Goal: Information Seeking & Learning: Learn about a topic

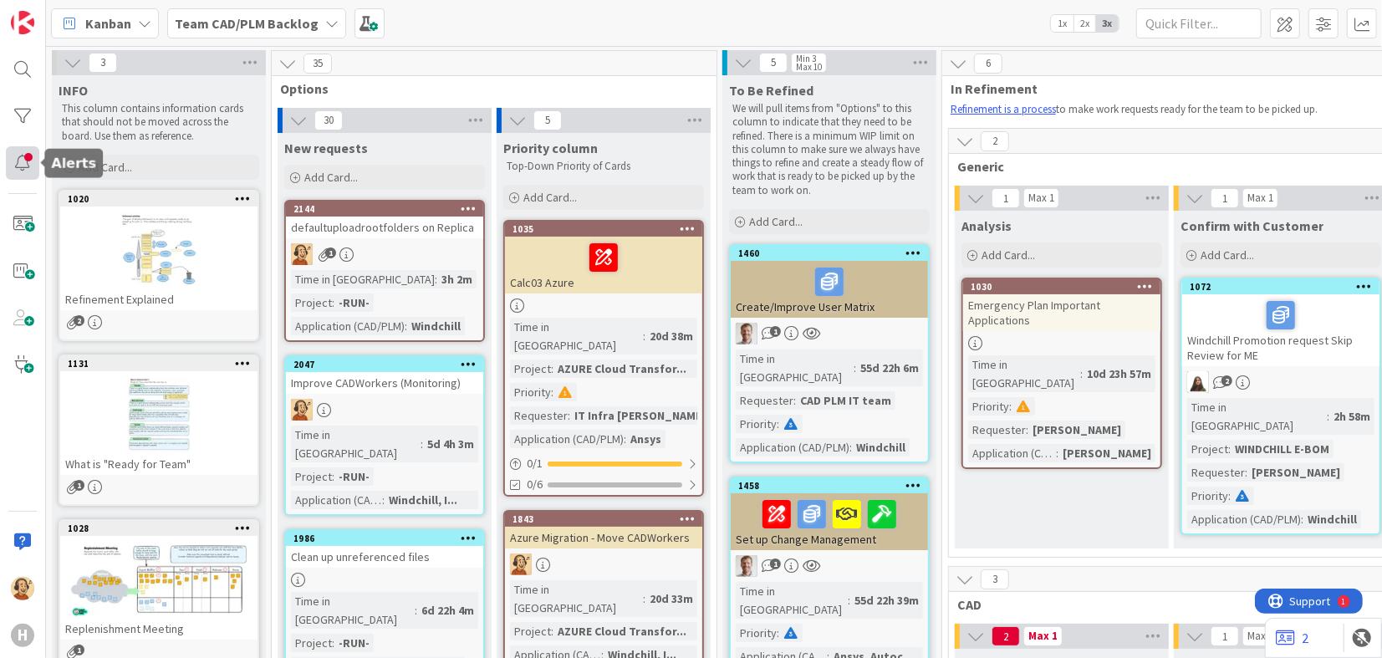
click at [24, 171] on div at bounding box center [22, 162] width 33 height 33
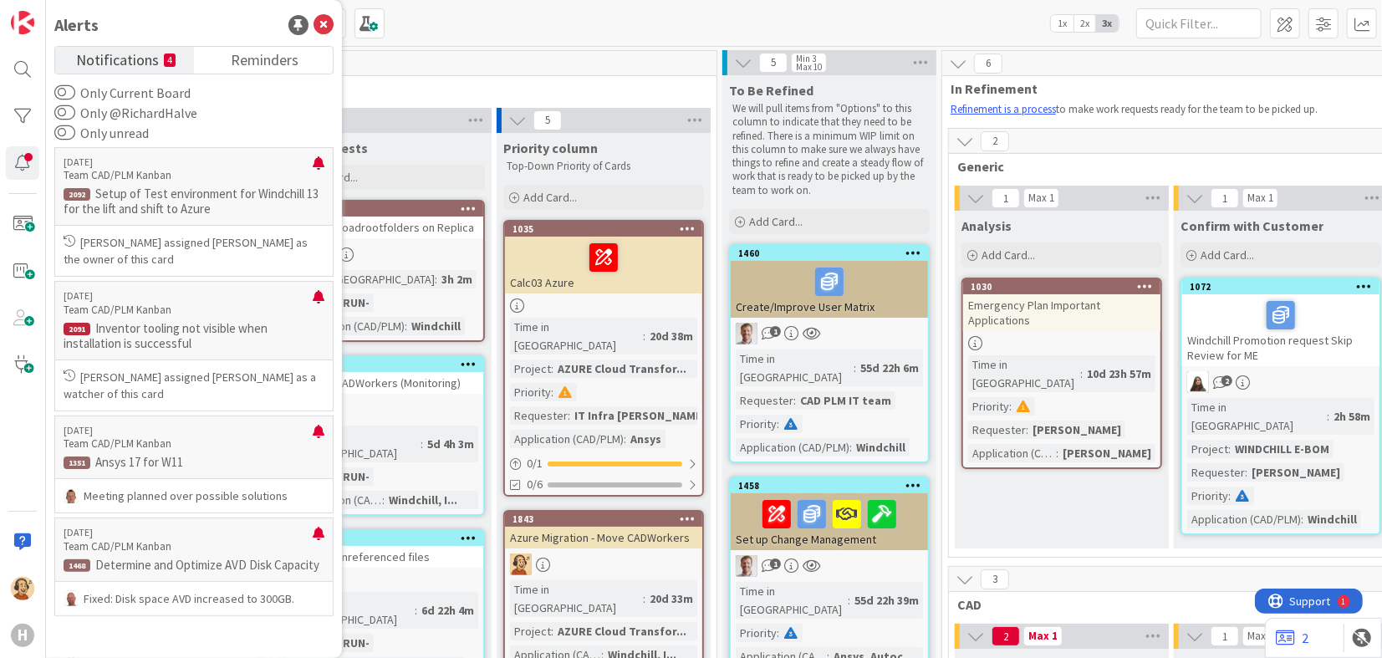
click at [162, 115] on label "Only @RichardHalve" at bounding box center [125, 113] width 143 height 20
click at [75, 115] on button "Only @RichardHalve" at bounding box center [64, 113] width 21 height 17
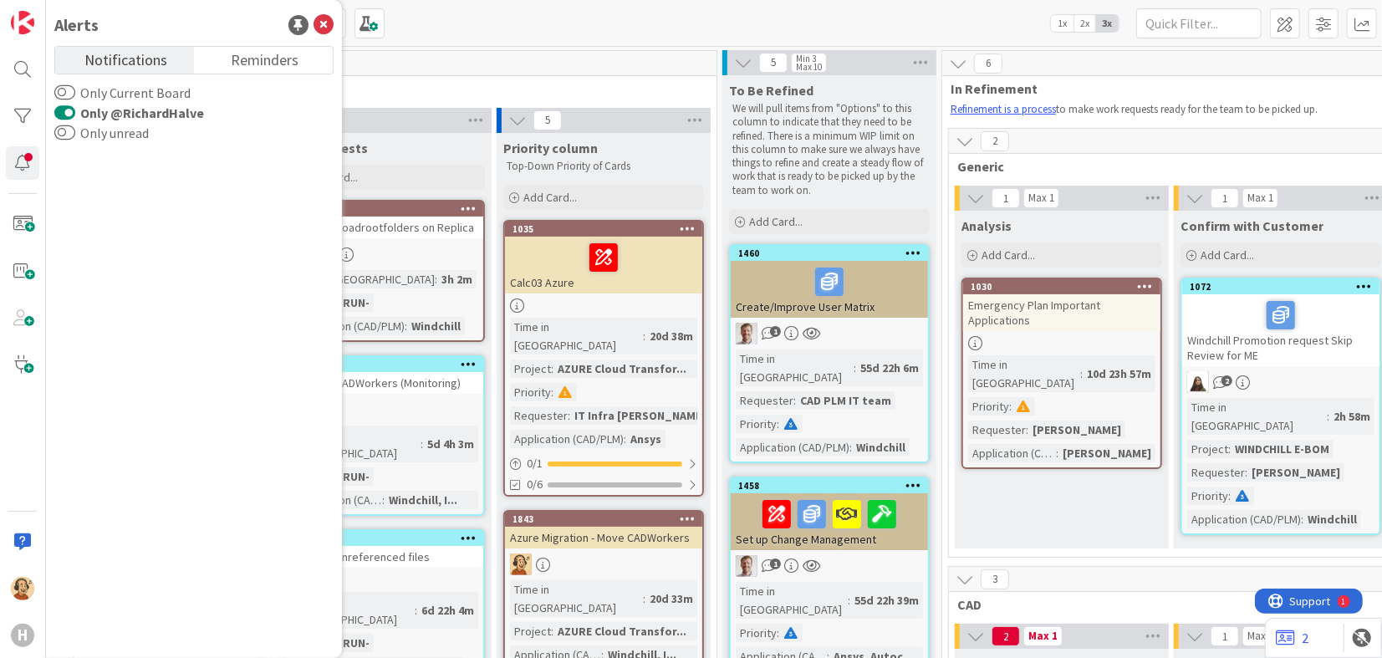
click at [162, 115] on label "Only @RichardHalve" at bounding box center [129, 113] width 150 height 20
click at [75, 115] on button "Only @RichardHalve" at bounding box center [64, 113] width 21 height 17
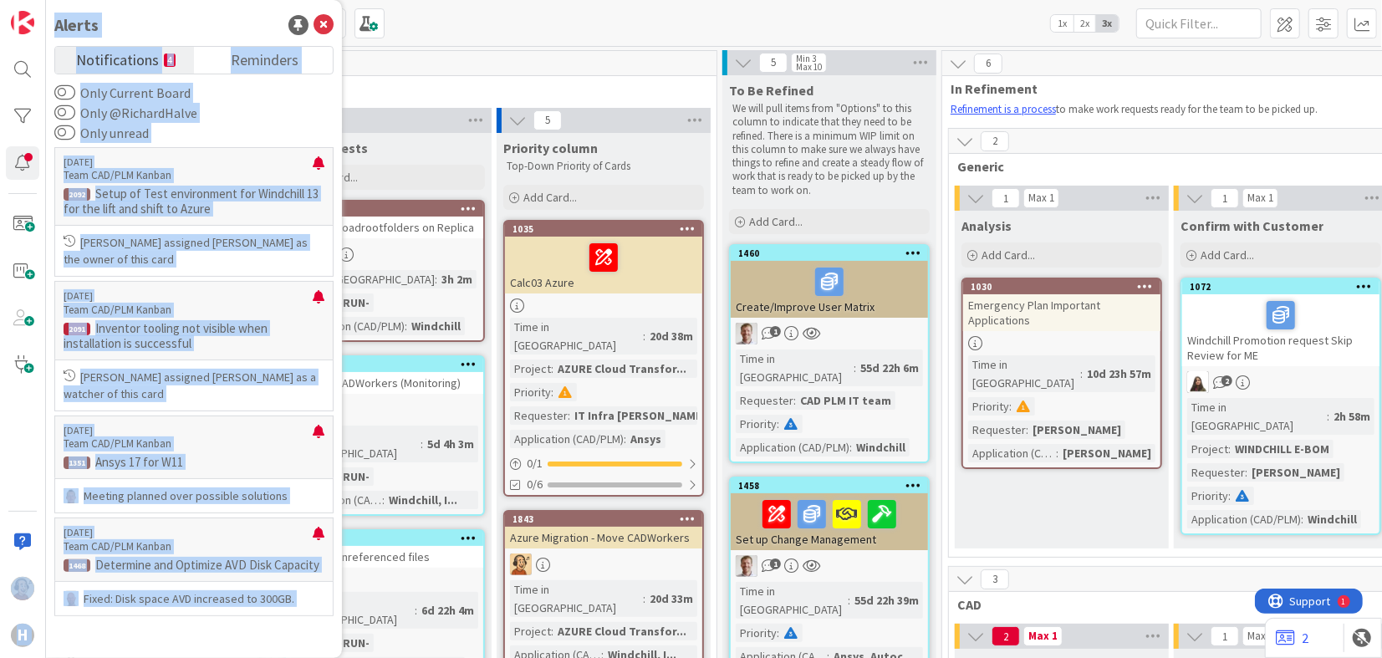
drag, startPoint x: 0, startPoint y: 414, endPoint x: 501, endPoint y: -69, distance: 695.4
click at [501, 0] on html "H Alerts Notifications 4 Reminders Only Current Board Only @RichardHalve Only u…" at bounding box center [691, 329] width 1382 height 658
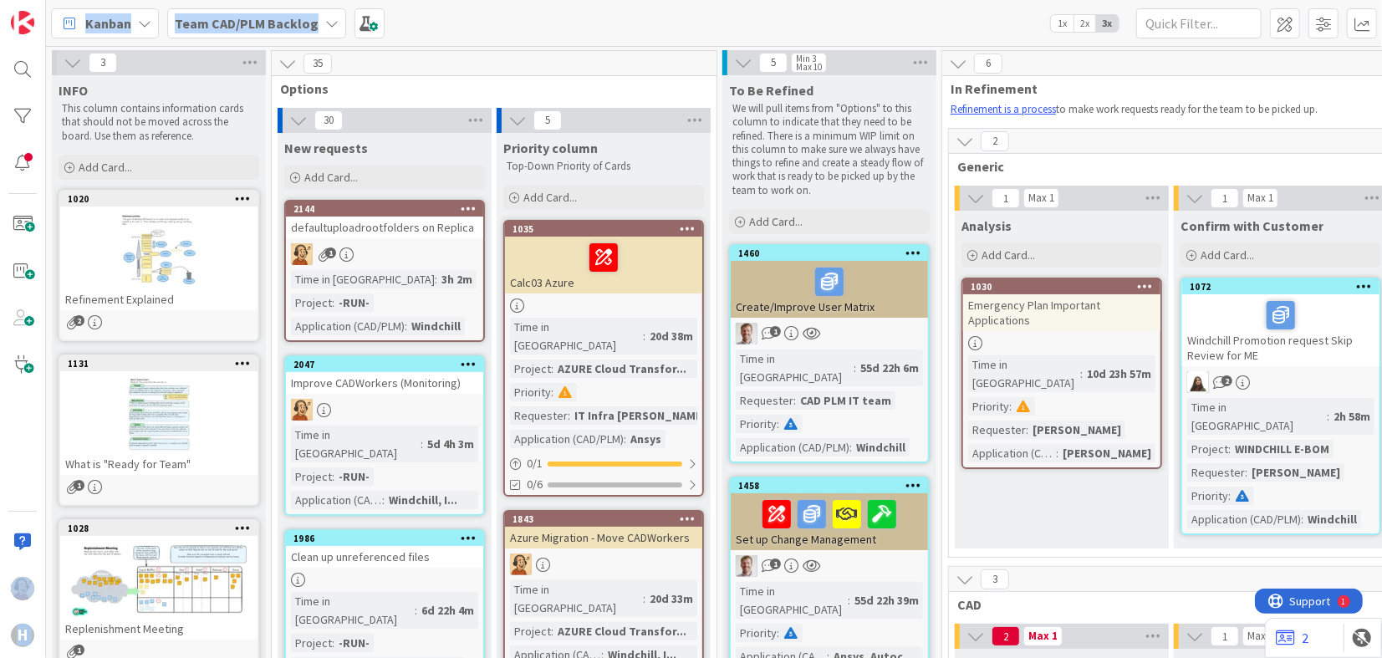
click at [411, 23] on div "Kanban Team CAD/PLM Backlog 1x 2x 3x" at bounding box center [714, 23] width 1336 height 46
click at [267, 21] on b "Team CAD/PLM Backlog" at bounding box center [247, 23] width 144 height 17
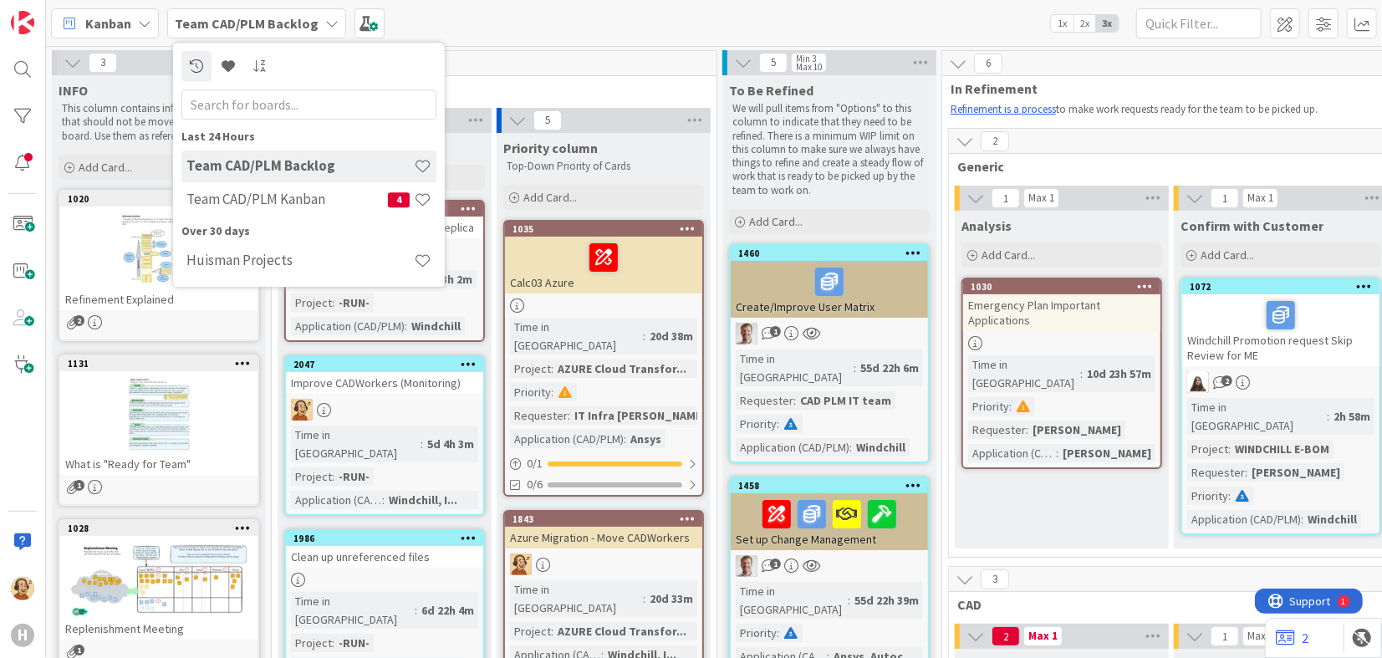
click at [536, 30] on div "Kanban Team CAD/PLM Backlog Last 24 Hours Team CAD/PLM Backlog Team CAD/PLM Kan…" at bounding box center [714, 23] width 1336 height 46
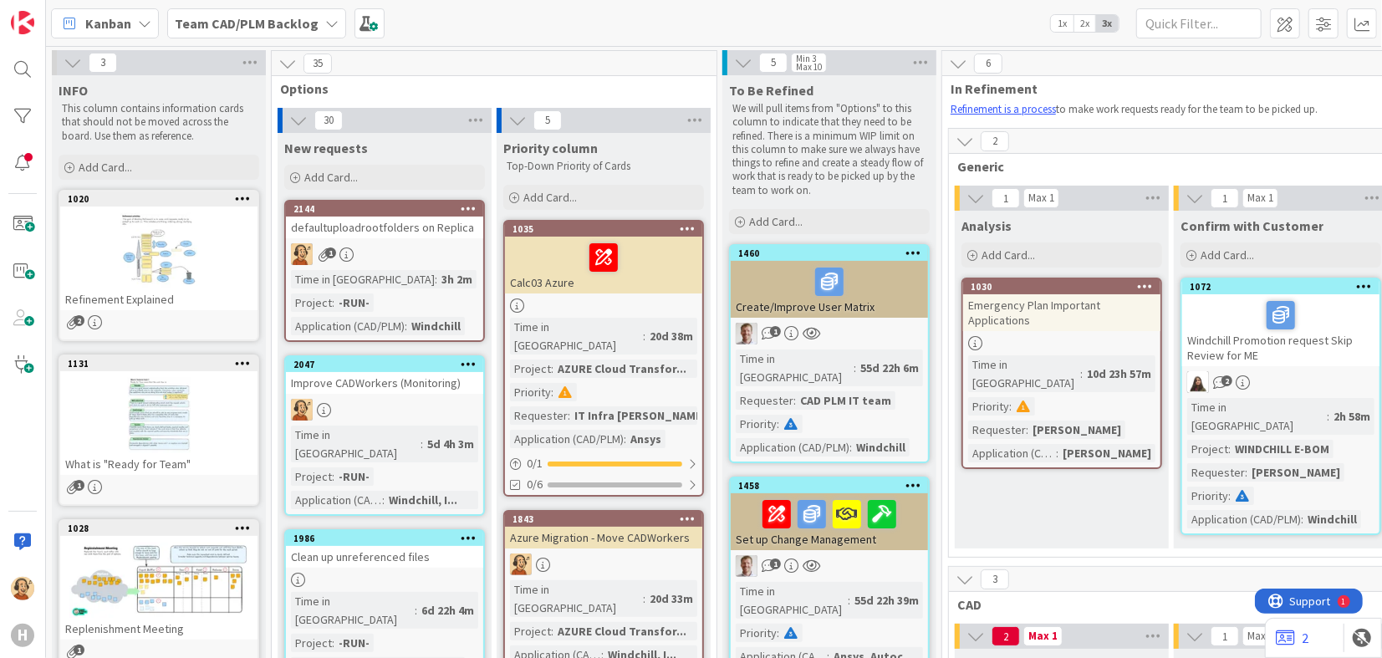
click at [309, 26] on b "Team CAD/PLM Backlog" at bounding box center [247, 23] width 144 height 17
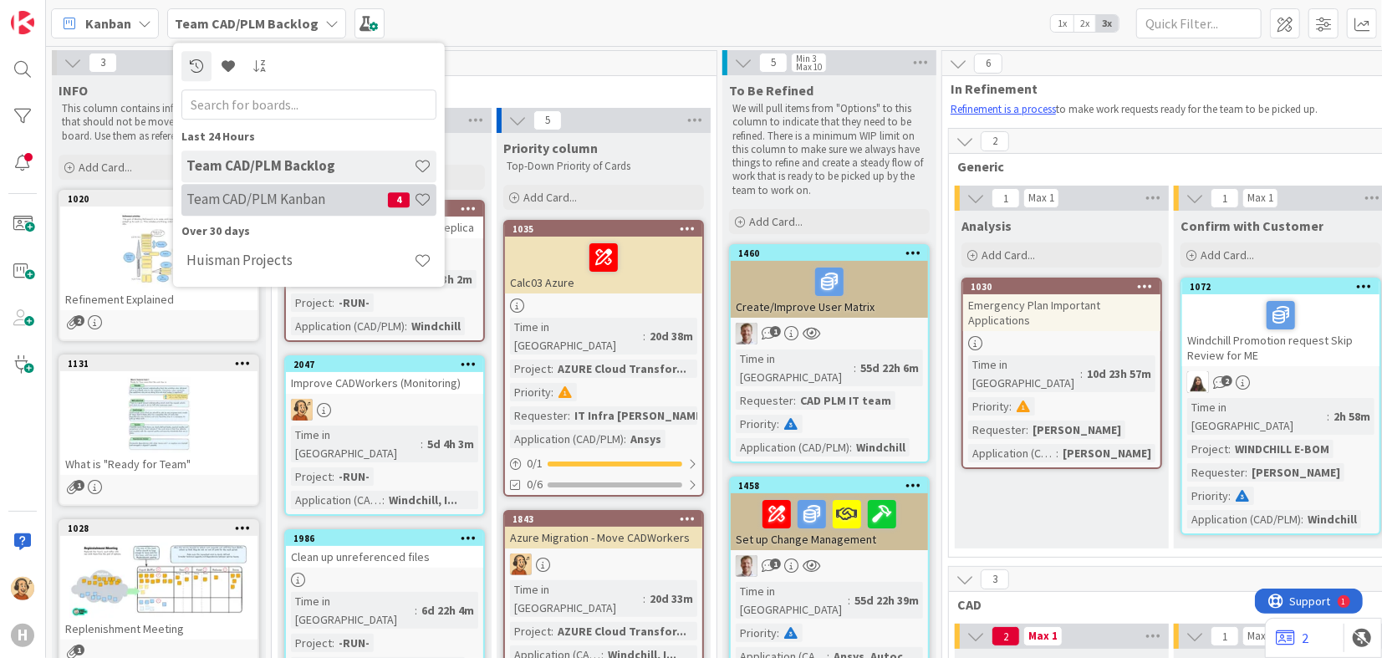
click at [272, 194] on h4 "Team CAD/PLM Kanban" at bounding box center [287, 199] width 202 height 17
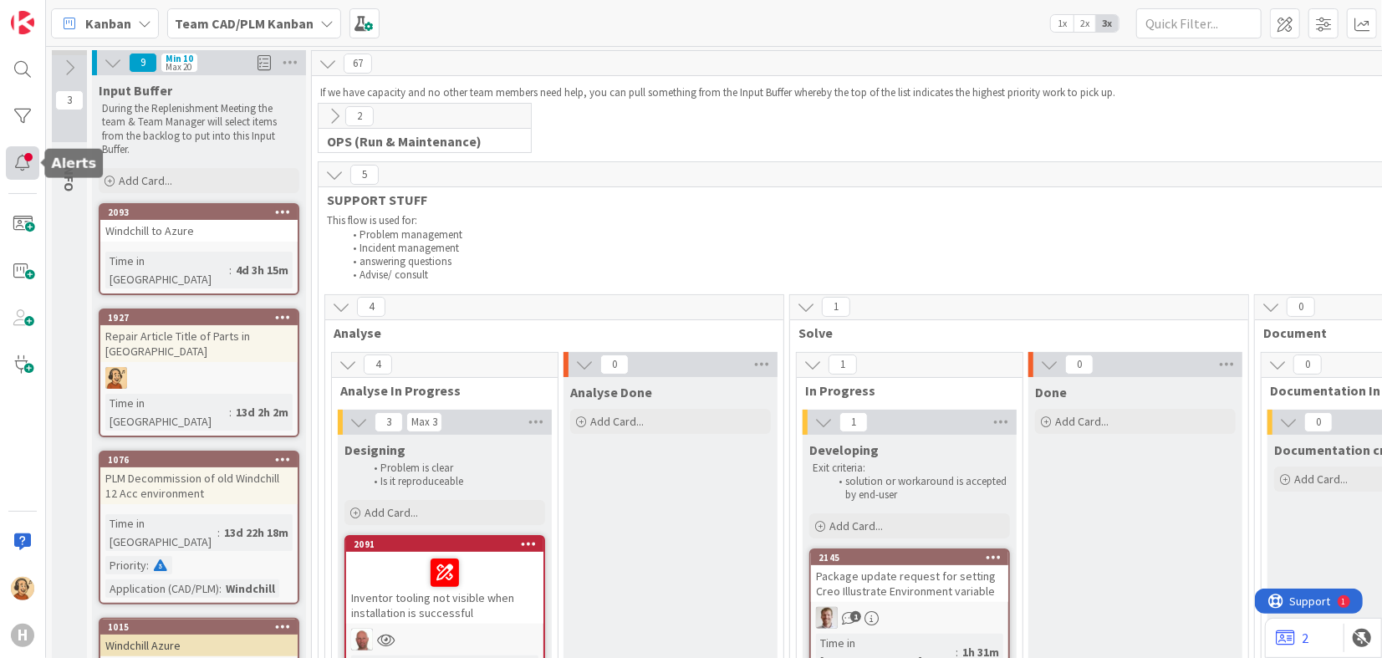
click at [17, 171] on div at bounding box center [22, 162] width 33 height 33
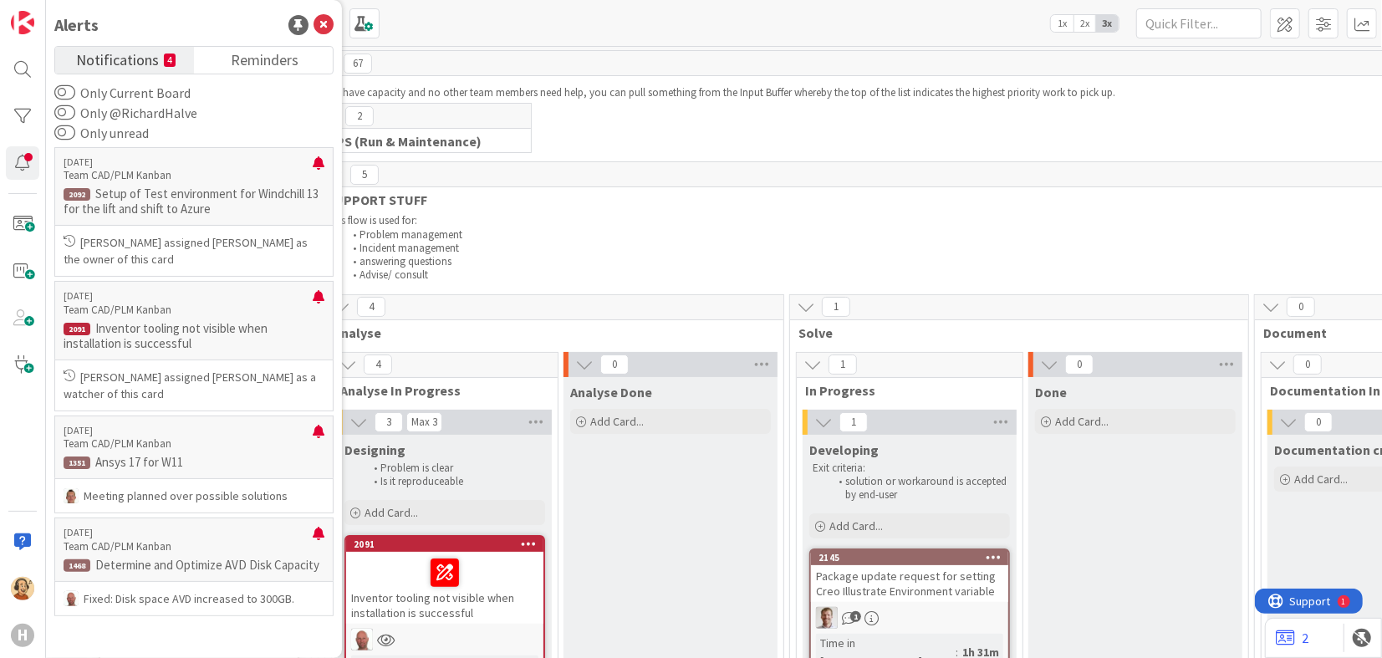
click at [152, 115] on label "Only @RichardHalve" at bounding box center [125, 113] width 143 height 20
click at [75, 115] on button "Only @RichardHalve" at bounding box center [64, 113] width 21 height 17
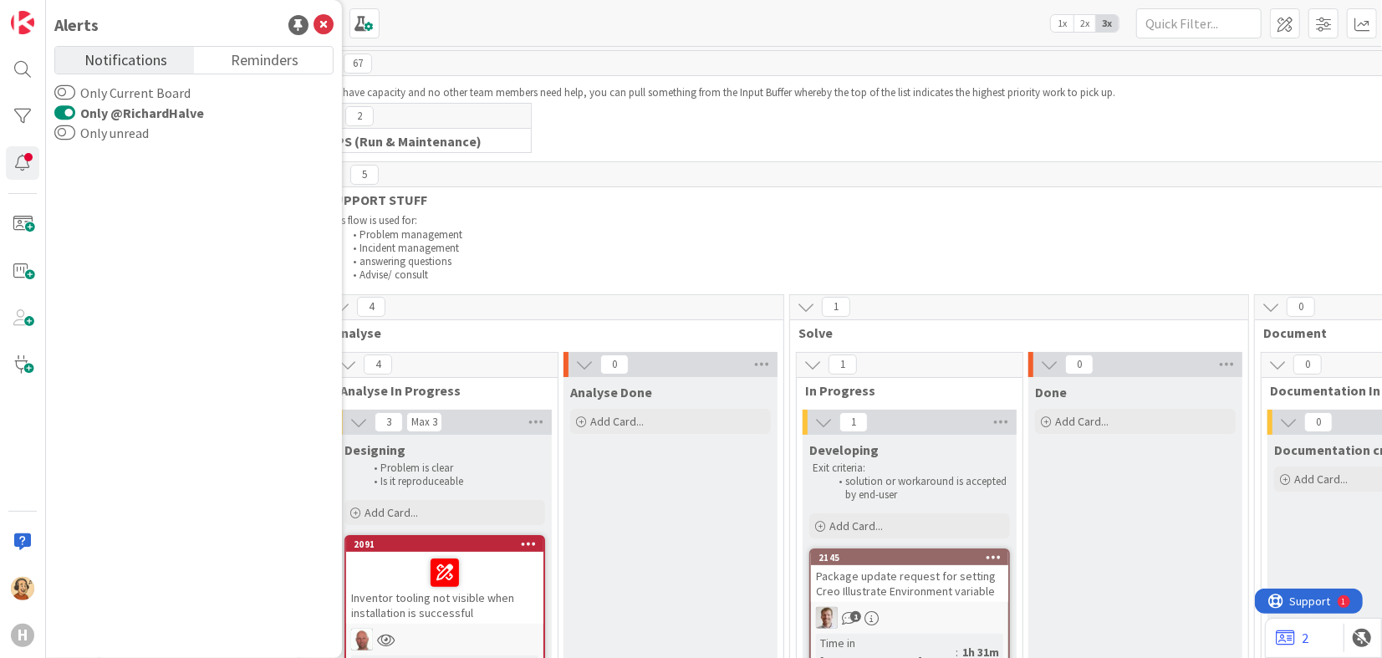
click at [152, 115] on label "Only @RichardHalve" at bounding box center [129, 113] width 150 height 20
click at [75, 115] on button "Only @RichardHalve" at bounding box center [64, 113] width 21 height 17
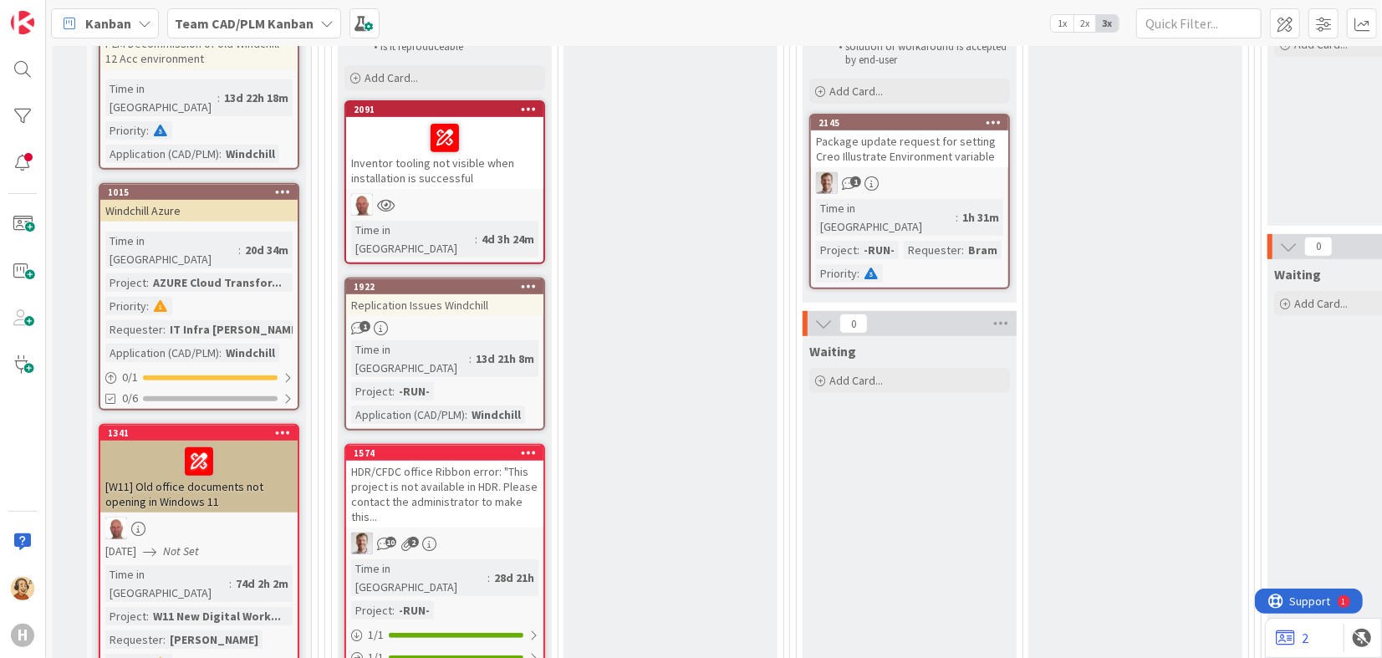
scroll to position [425, 0]
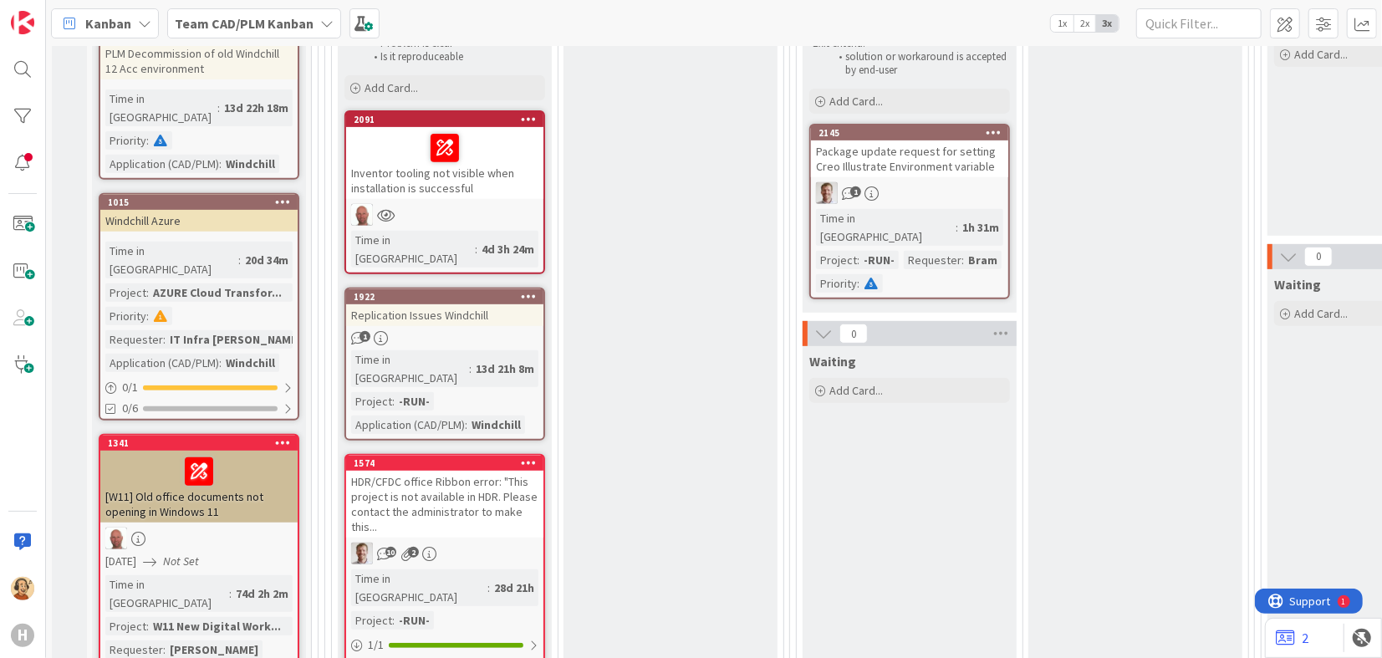
click at [884, 138] on div "2145" at bounding box center [909, 132] width 197 height 15
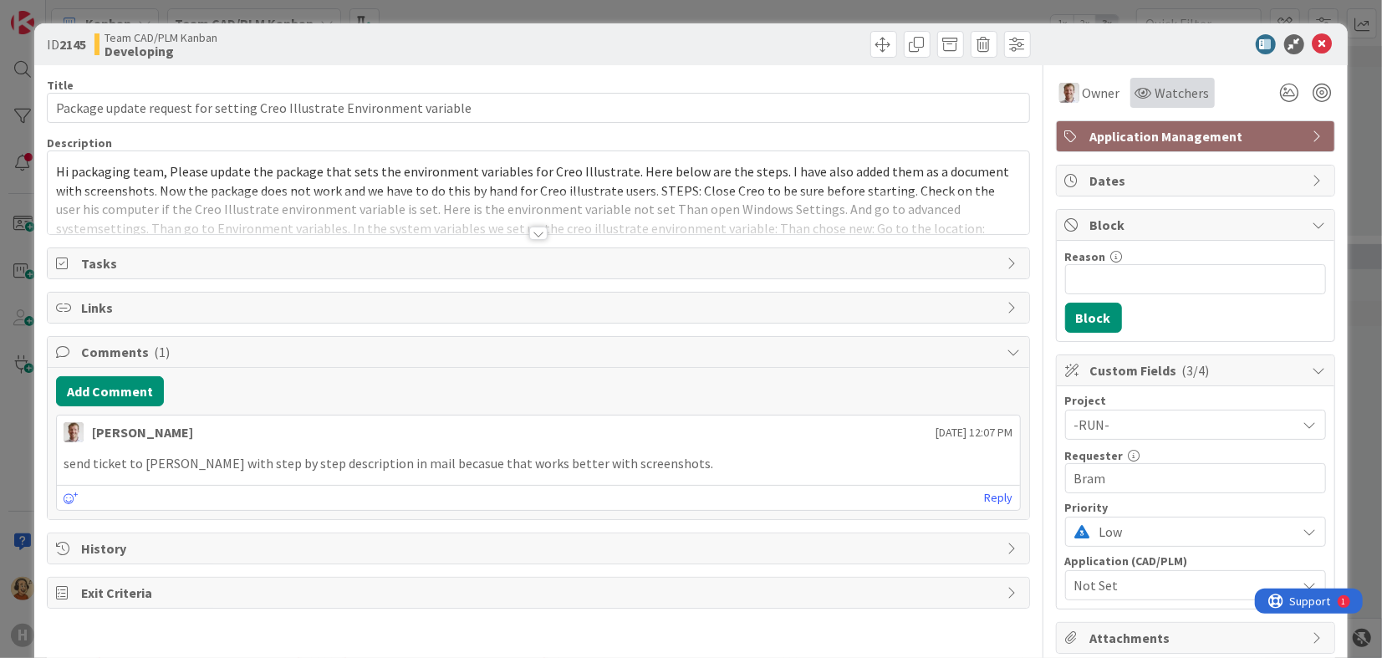
click at [1156, 96] on span "Watchers" at bounding box center [1183, 93] width 54 height 20
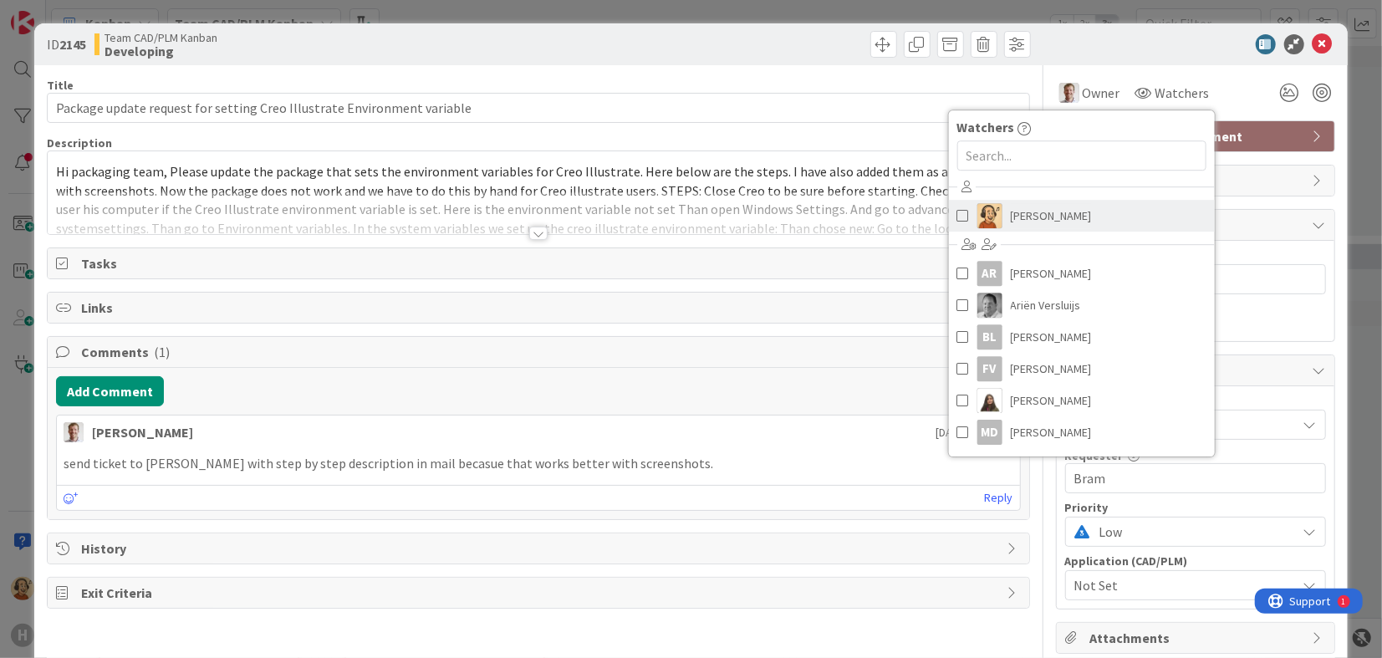
click at [957, 217] on span at bounding box center [963, 215] width 12 height 25
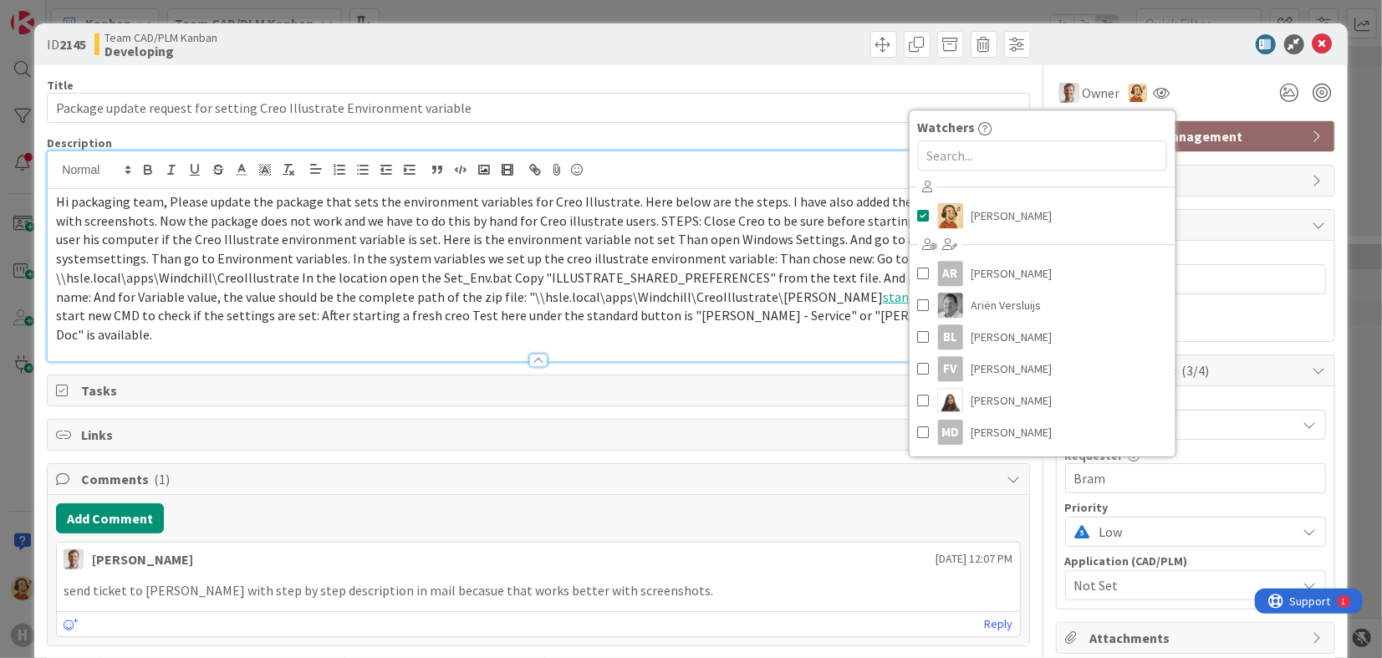
click at [423, 178] on div "[PERSON_NAME] just joined Hi packaging team, Please update the package that set…" at bounding box center [538, 256] width 981 height 210
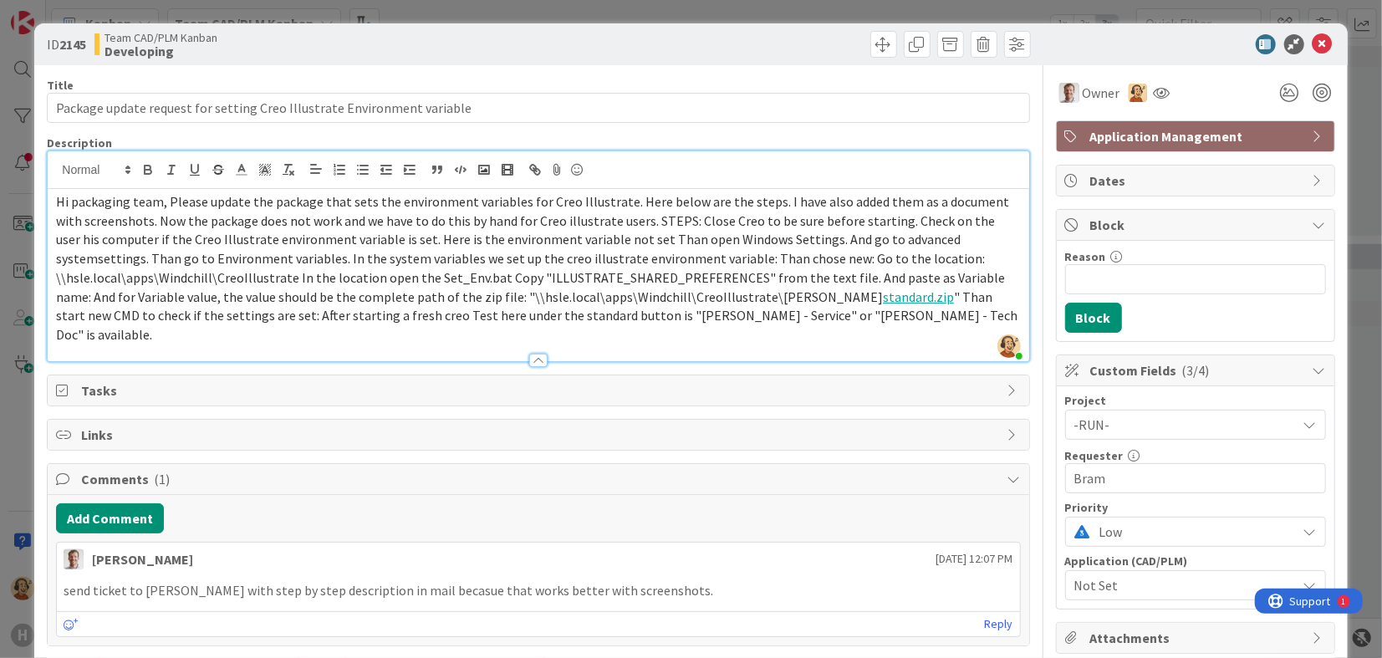
click at [135, 242] on span "Hi packaging team, Please update the package that sets the environment variable…" at bounding box center [534, 249] width 956 height 112
